Goal: Transaction & Acquisition: Purchase product/service

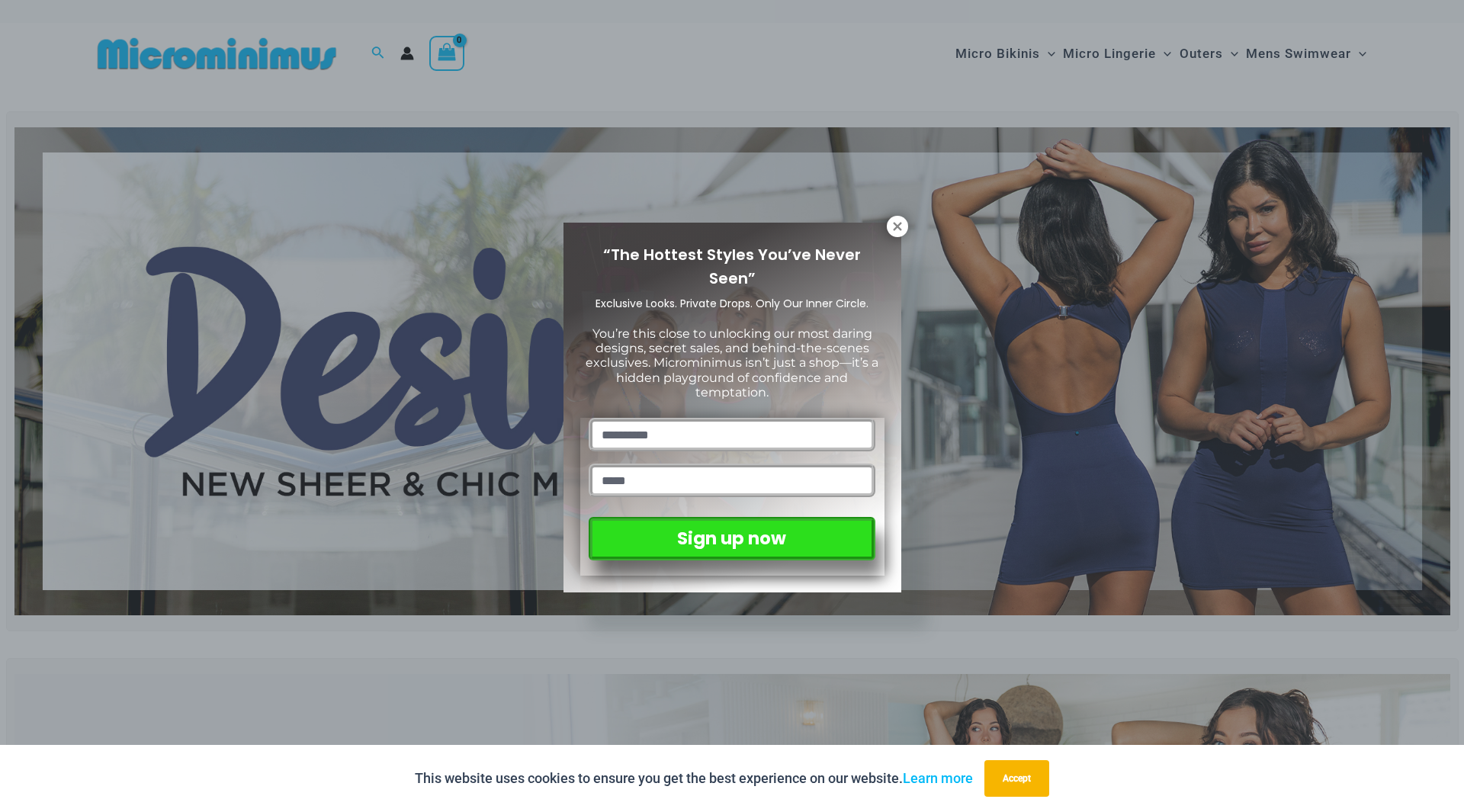
drag, startPoint x: 896, startPoint y: 225, endPoint x: 904, endPoint y: 220, distance: 9.4
click at [896, 225] on icon at bounding box center [897, 226] width 8 height 8
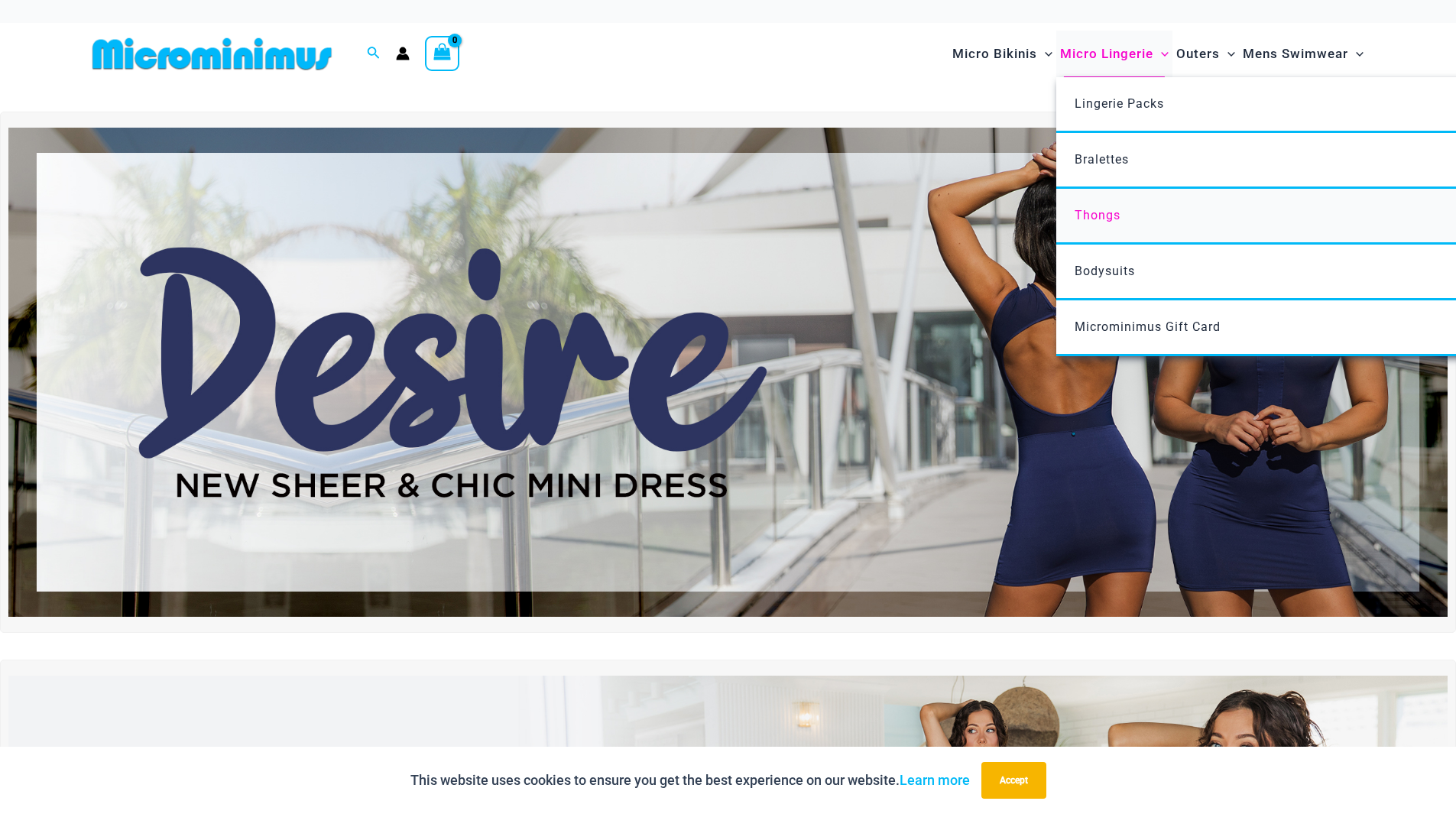
click at [1105, 218] on span "Thongs" at bounding box center [1098, 215] width 46 height 15
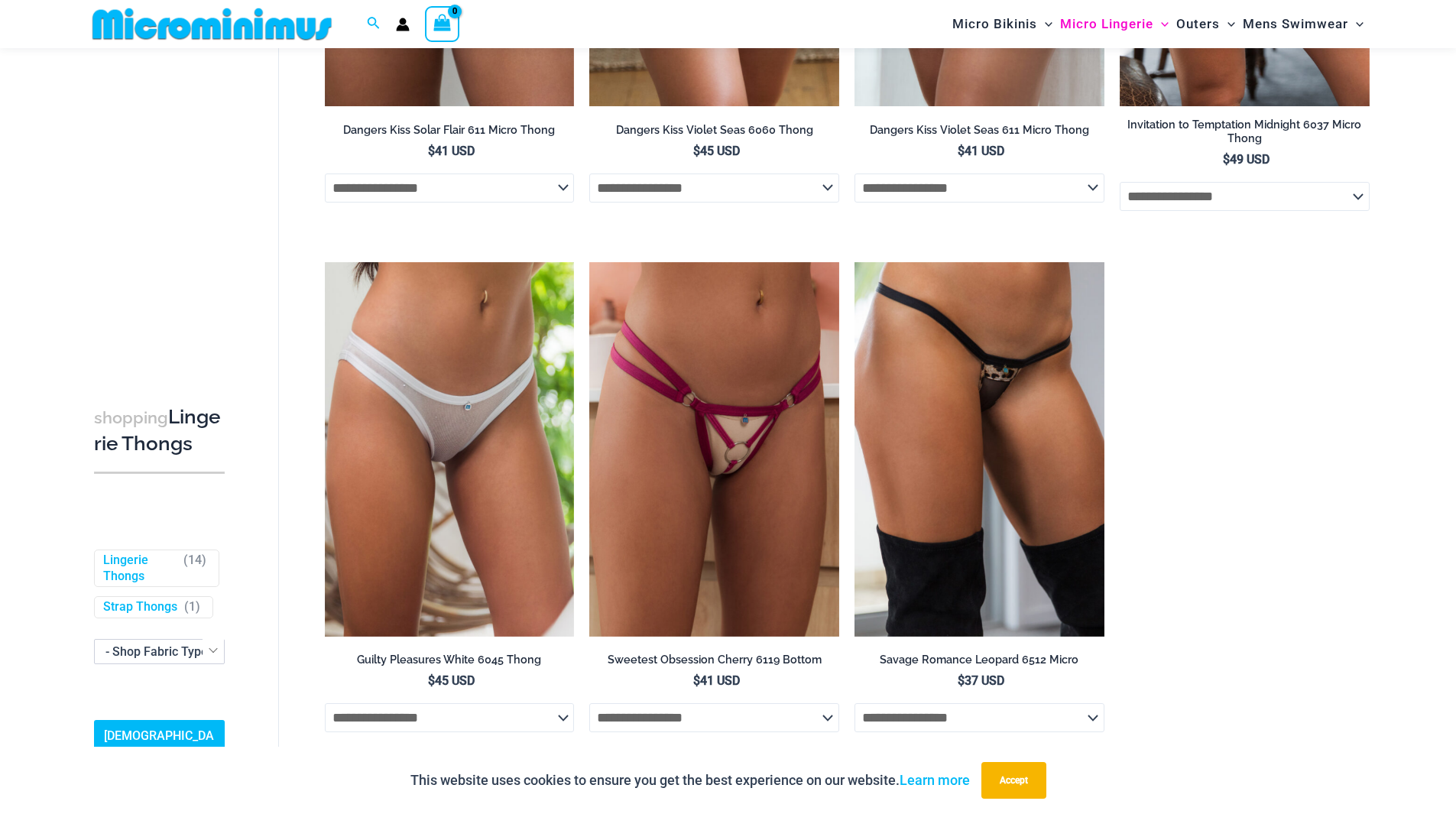
scroll to position [1745, 0]
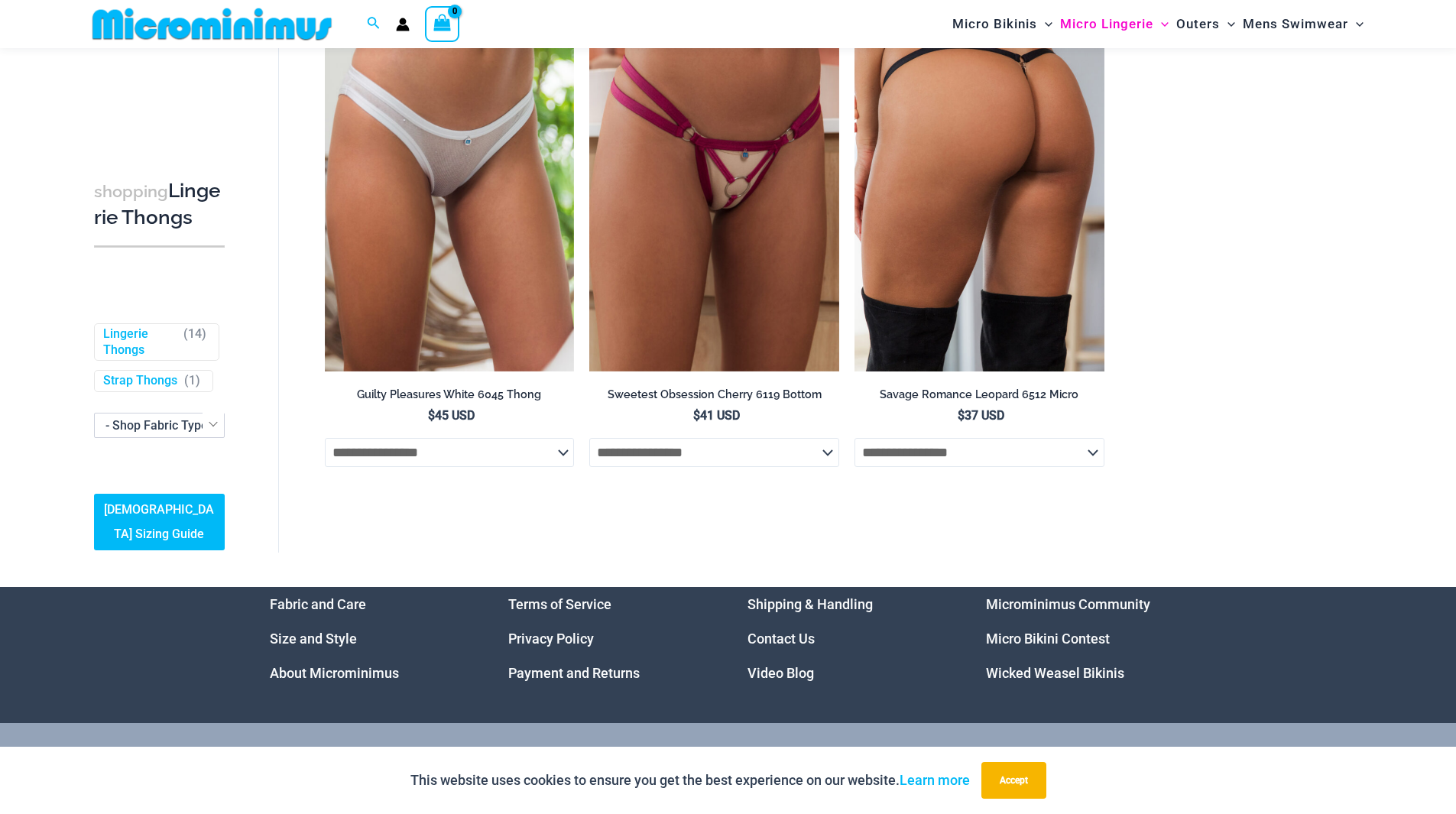
click at [907, 183] on img at bounding box center [979, 184] width 250 height 375
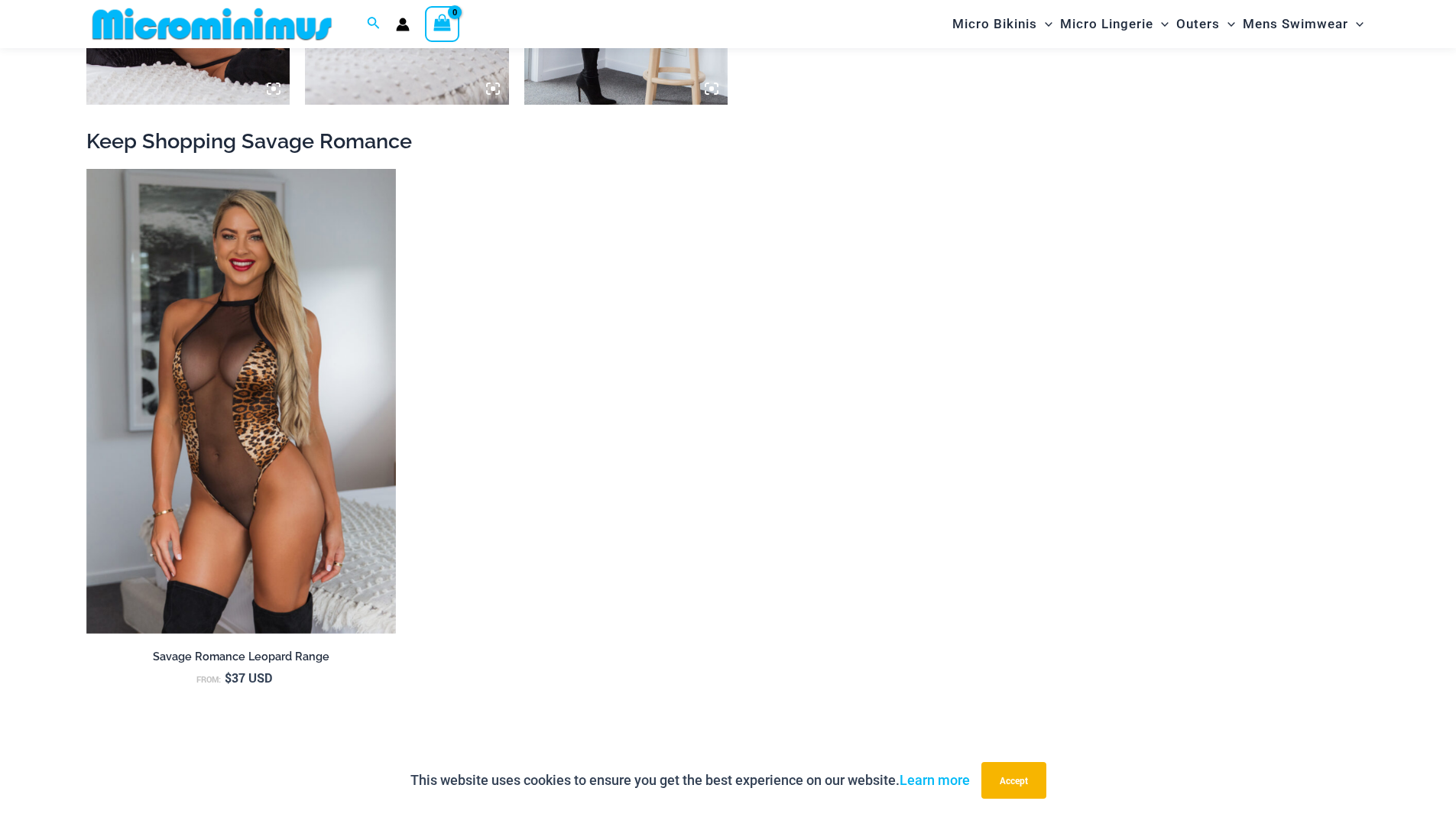
scroll to position [1666, 0]
